Goal: Information Seeking & Learning: Check status

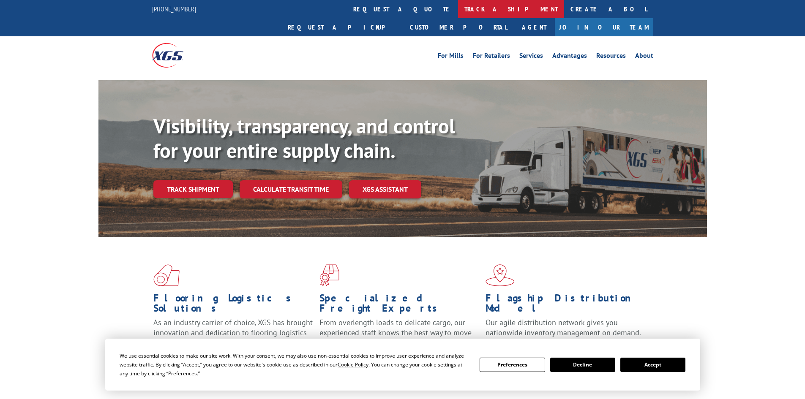
click at [458, 4] on link "track a shipment" at bounding box center [511, 9] width 106 height 18
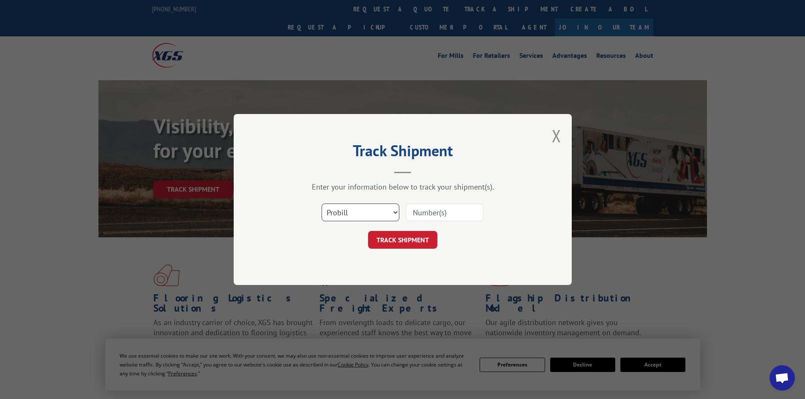
click at [362, 210] on select "Select category... Probill BOL PO" at bounding box center [361, 213] width 78 height 18
select select "bol"
click at [322, 204] on select "Select category... Probill BOL PO" at bounding box center [361, 213] width 78 height 18
click at [451, 215] on input at bounding box center [445, 213] width 78 height 18
paste input "7082126"
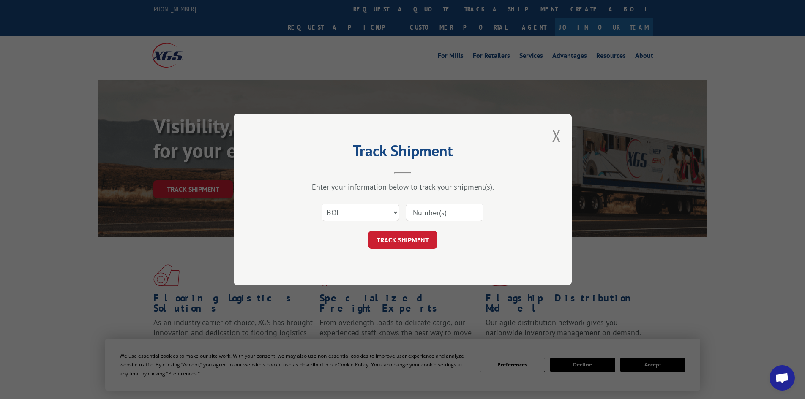
type input "7082126"
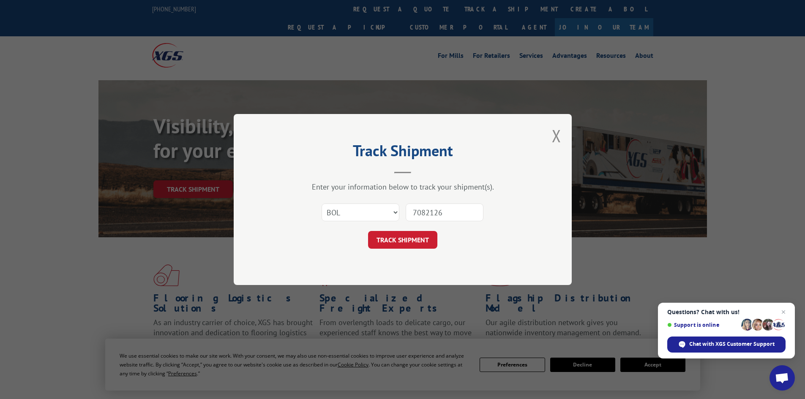
click button "TRACK SHIPMENT" at bounding box center [402, 240] width 69 height 18
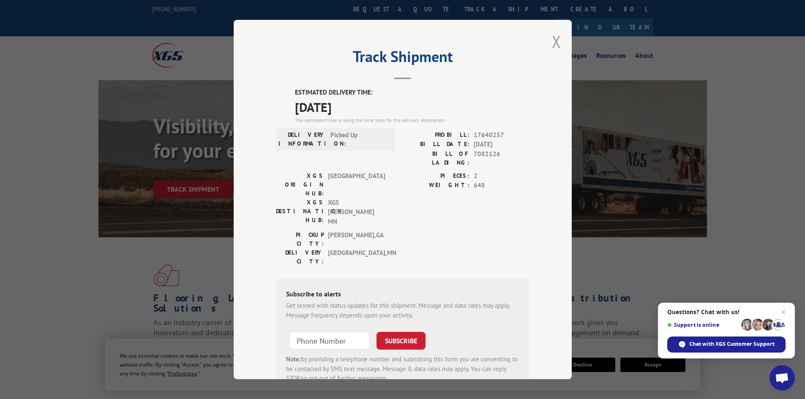
click at [555, 41] on button "Close modal" at bounding box center [556, 41] width 9 height 22
